Goal: Task Accomplishment & Management: Use online tool/utility

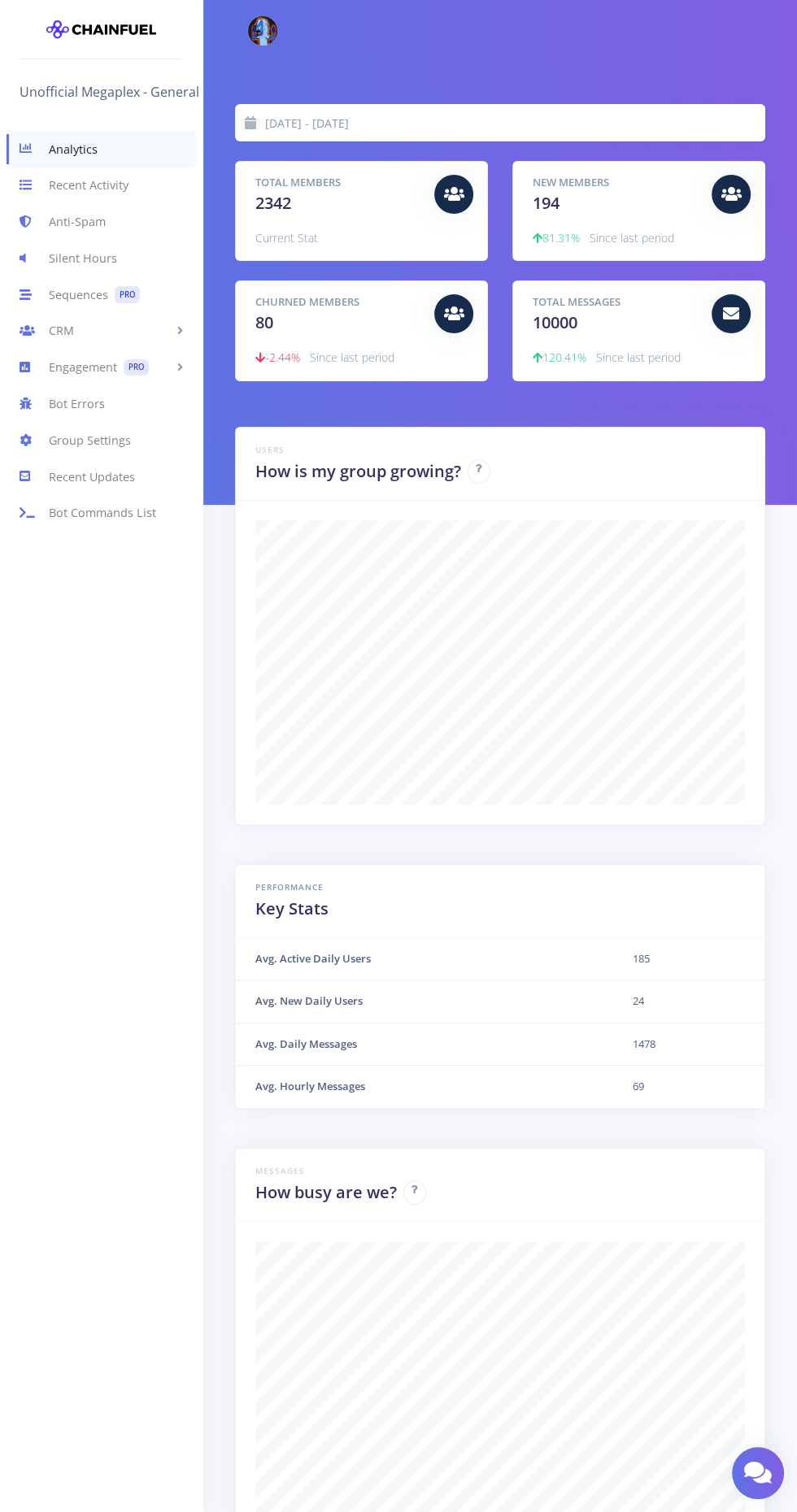
scroll to position [284, 490]
click at [86, 365] on link "Engagement PRO" at bounding box center [101, 367] width 203 height 36
click at [89, 399] on link "Welcome Message PRO" at bounding box center [101, 402] width 203 height 33
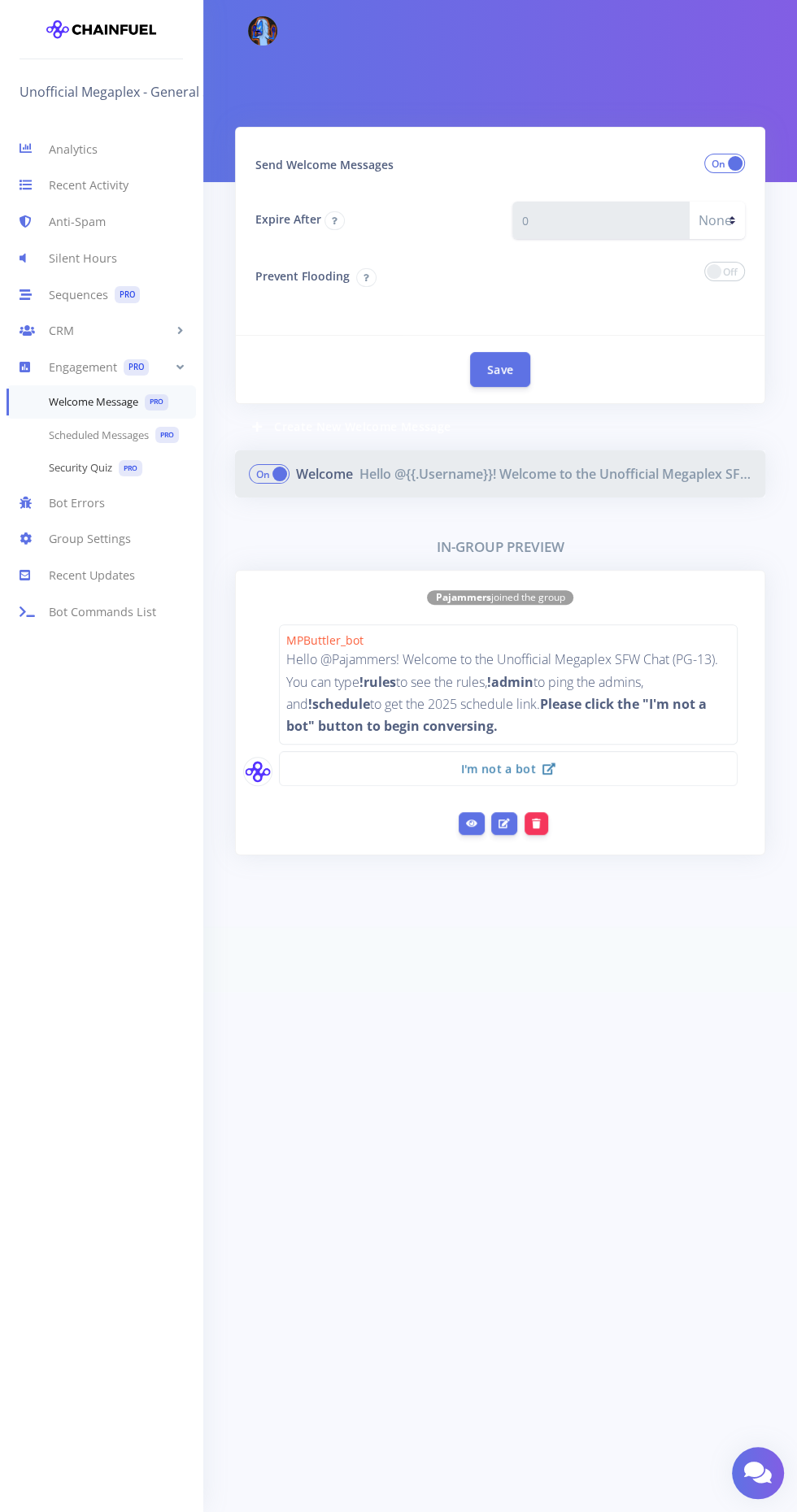
click at [66, 461] on link "Security Quiz PRO" at bounding box center [101, 469] width 203 height 33
click at [62, 464] on link "Security Quiz PRO" at bounding box center [101, 469] width 203 height 33
click at [67, 467] on link "Security Quiz PRO" at bounding box center [101, 469] width 203 height 33
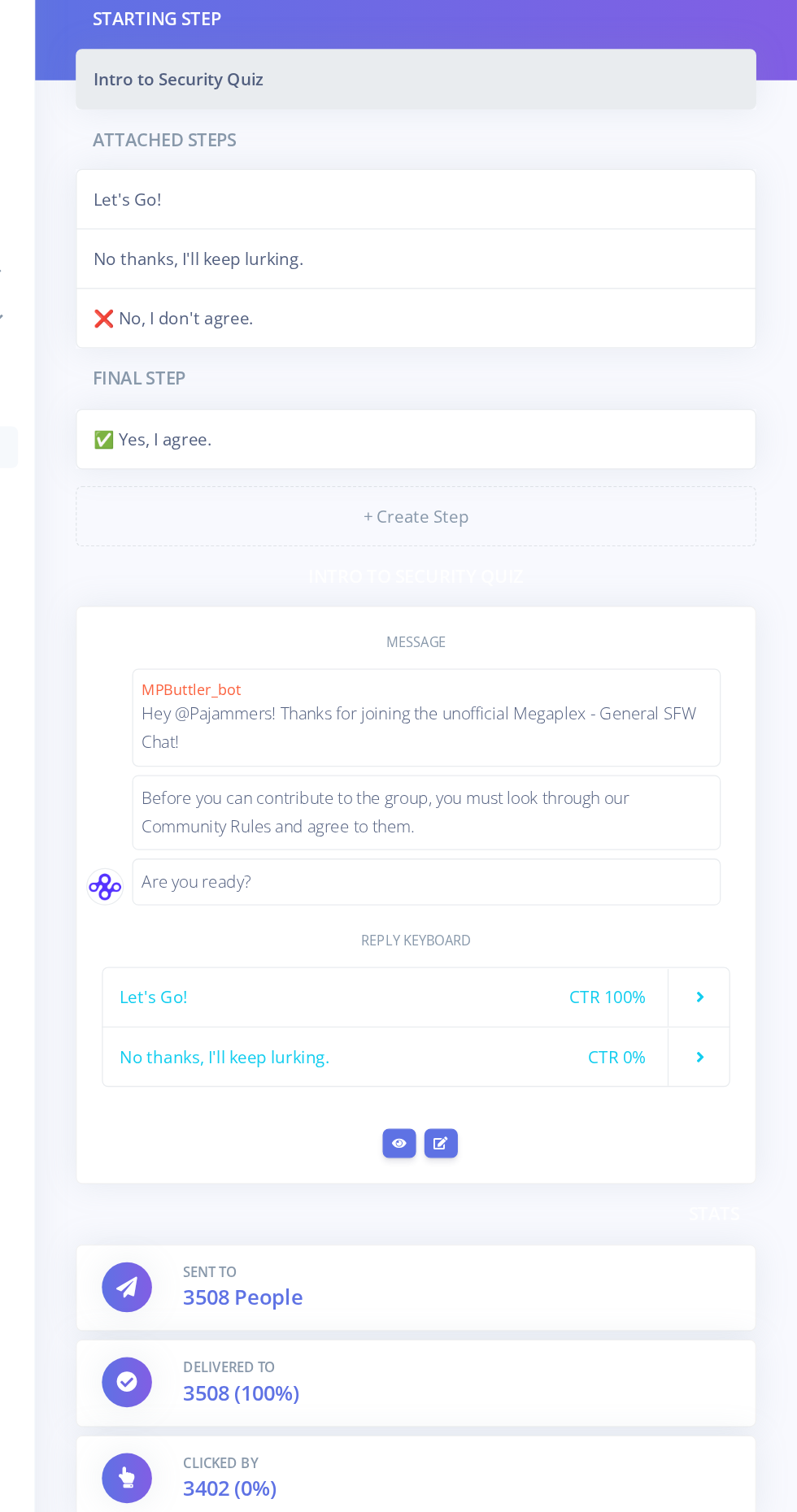
click at [314, 894] on span "Let's Go!" at bounding box center [296, 897] width 53 height 20
click at [729, 892] on link at bounding box center [715, 897] width 32 height 20
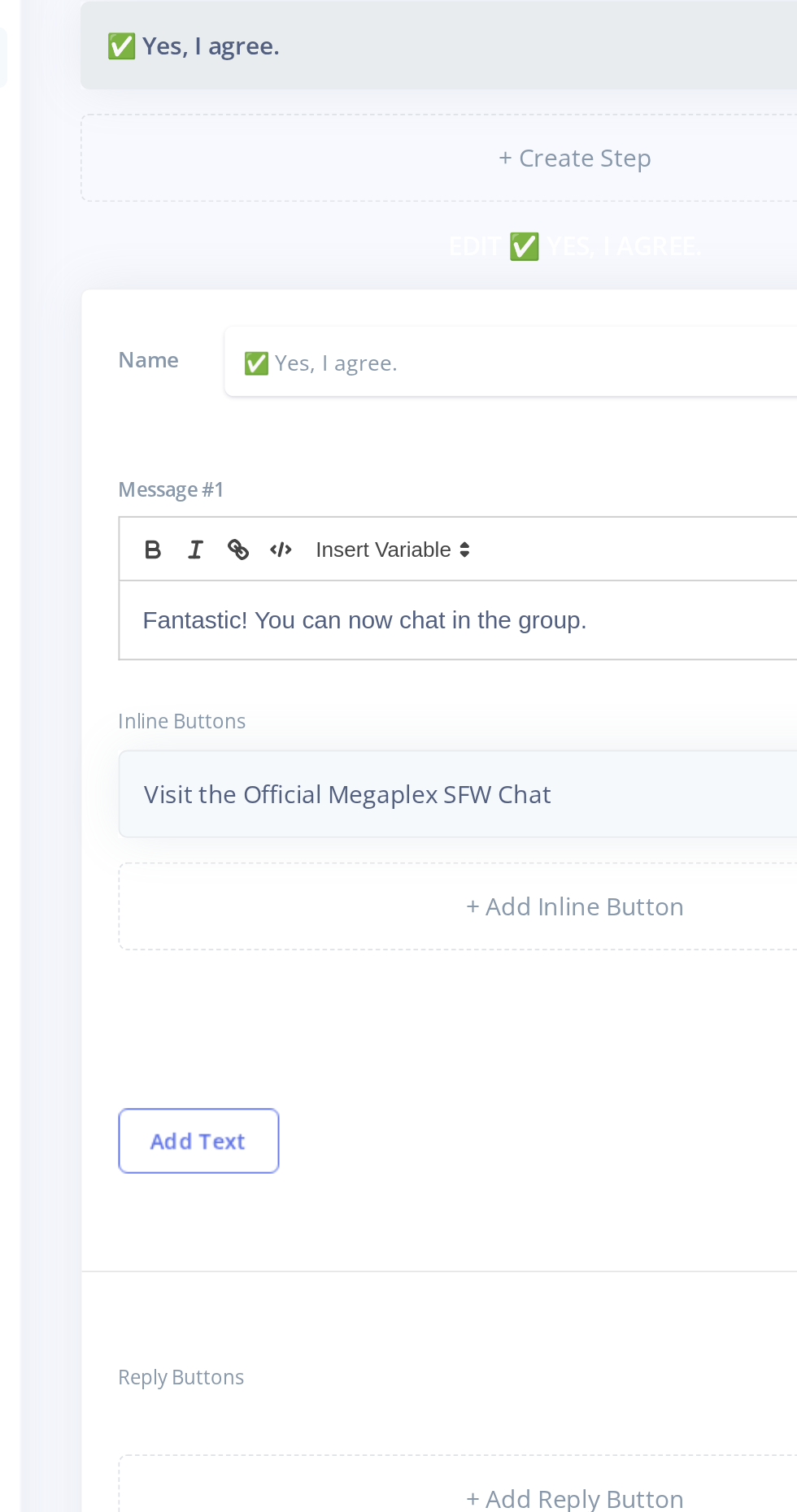
click at [335, 857] on link "Visit the Official Megaplex SFW Chat" at bounding box center [500, 862] width 490 height 47
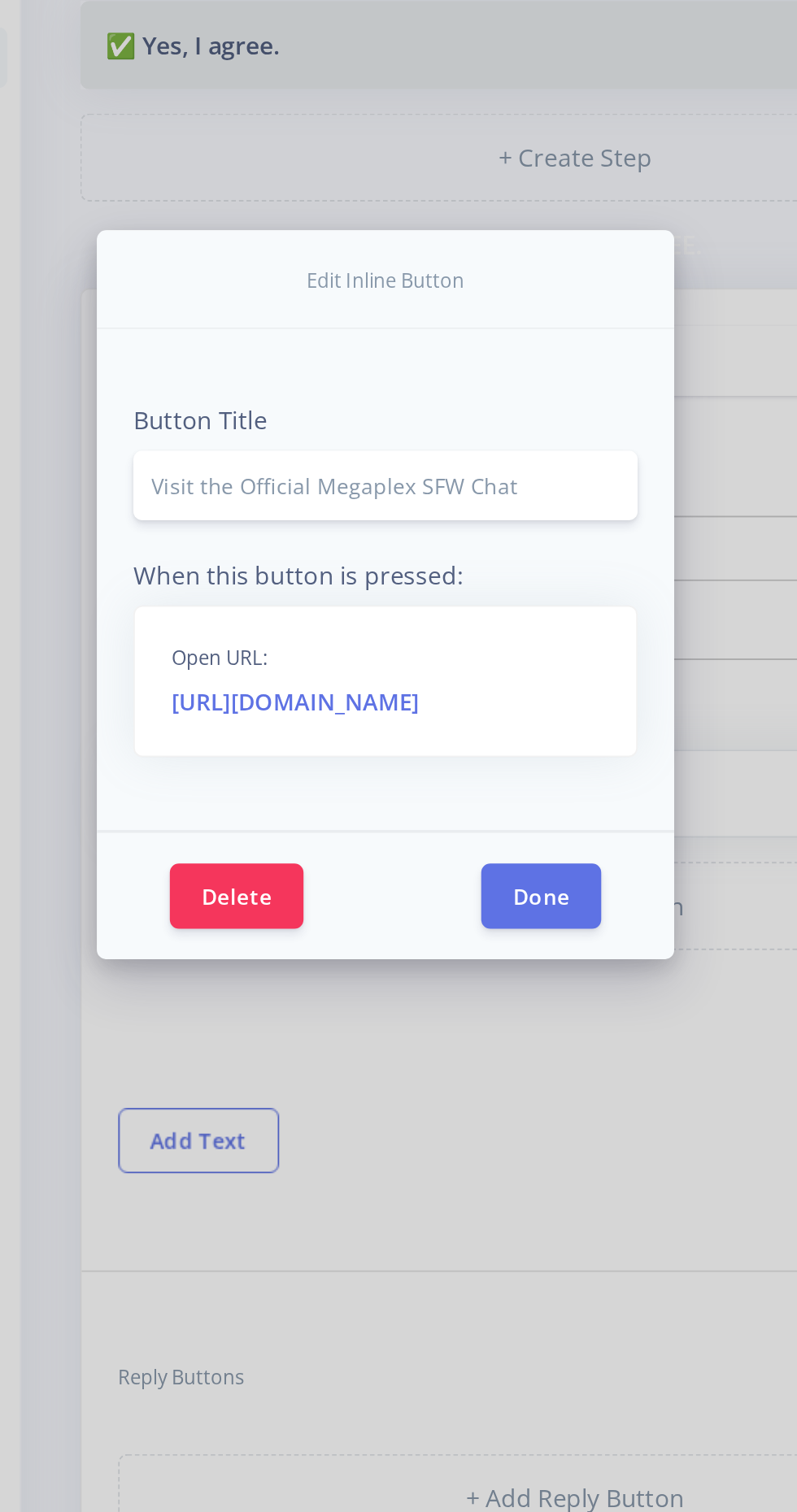
click at [326, 716] on input "Visit the Official Megaplex SFW Chat" at bounding box center [399, 697] width 270 height 37
type input "Visit the Unofficial Megaplex SFW Chat"
click at [473, 899] on button "Done" at bounding box center [482, 916] width 64 height 35
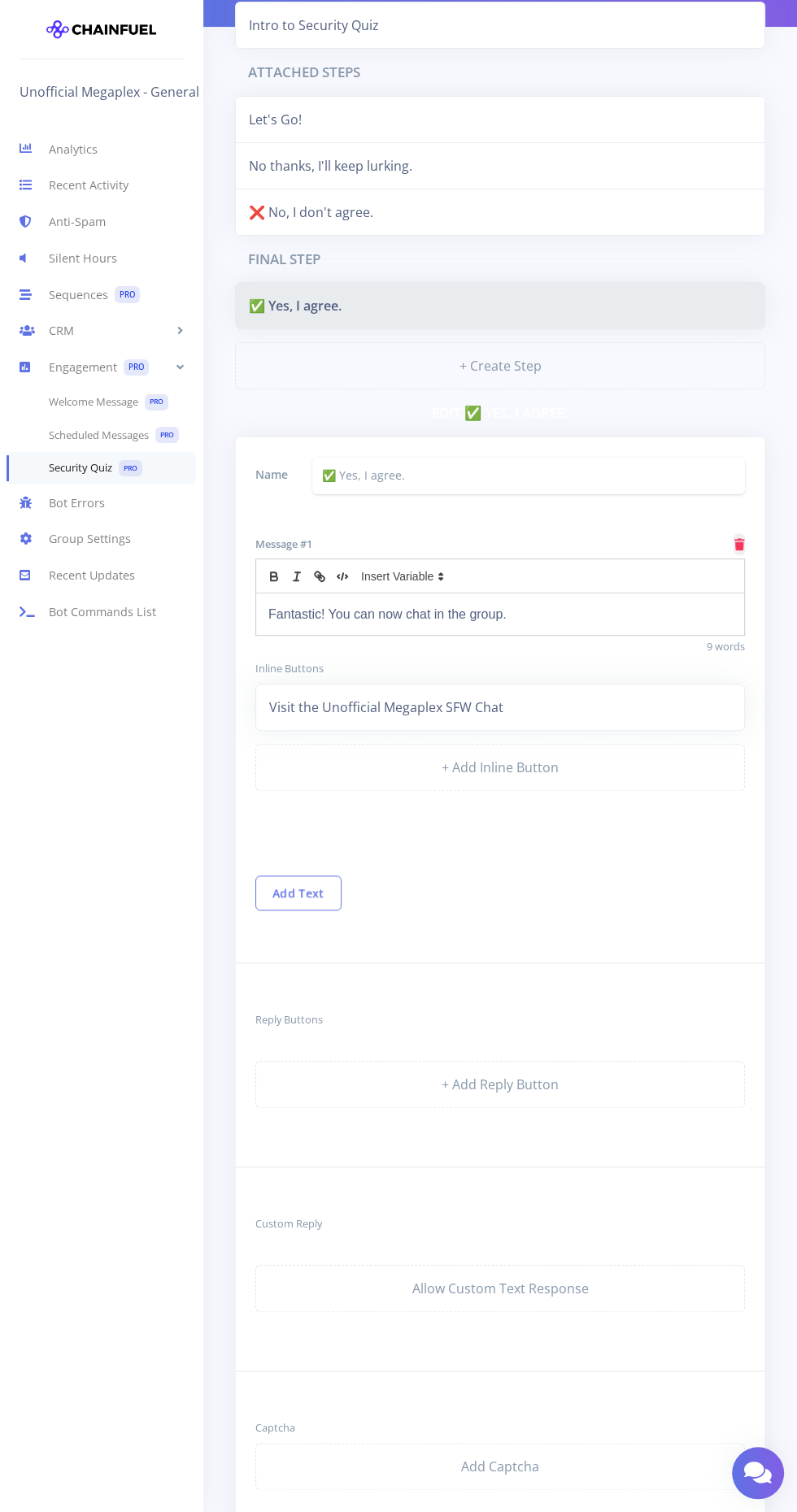
scroll to position [592, 0]
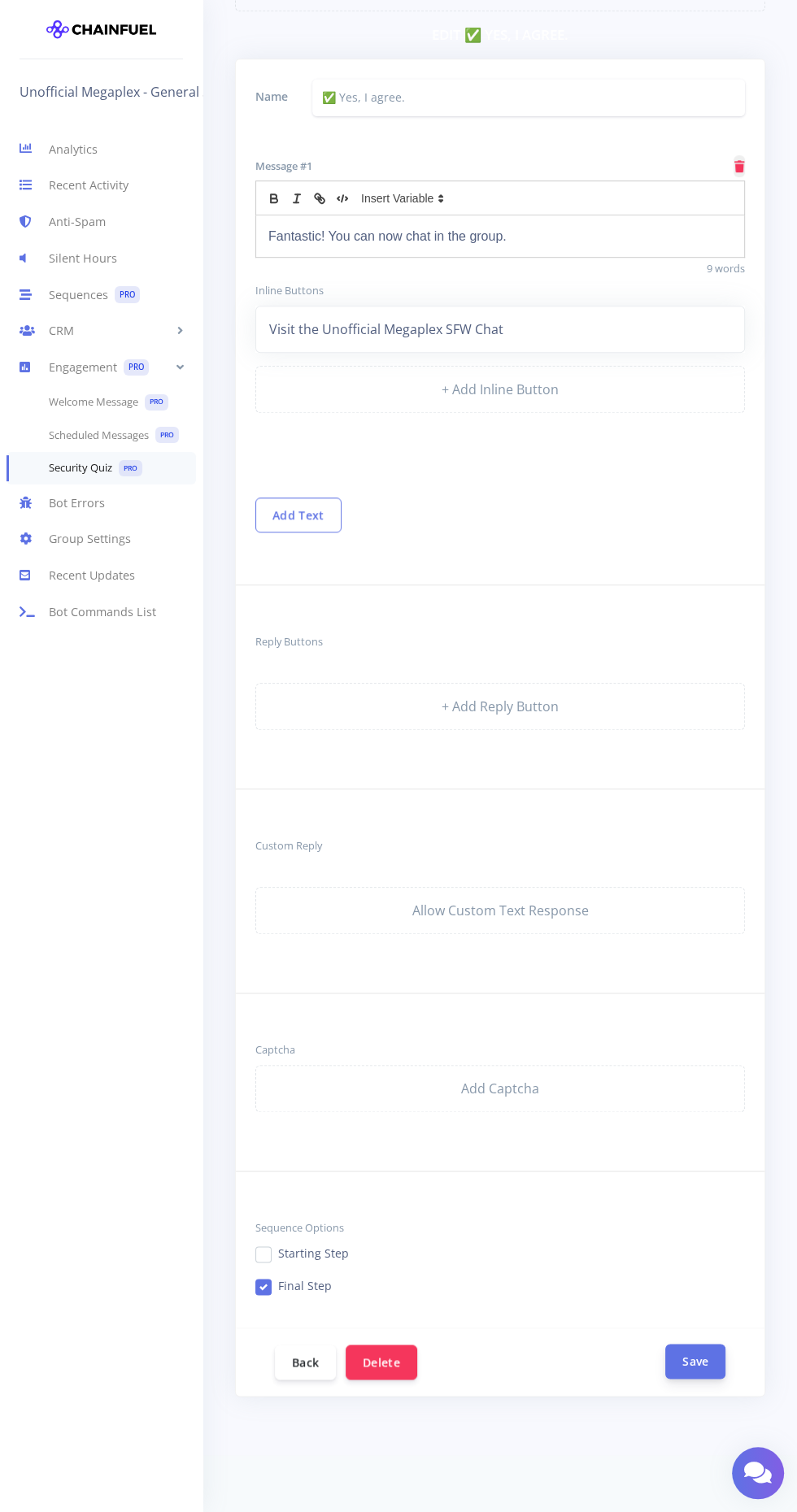
click at [706, 1352] on button "Save" at bounding box center [695, 1361] width 60 height 35
